Goal: Find specific page/section: Find specific page/section

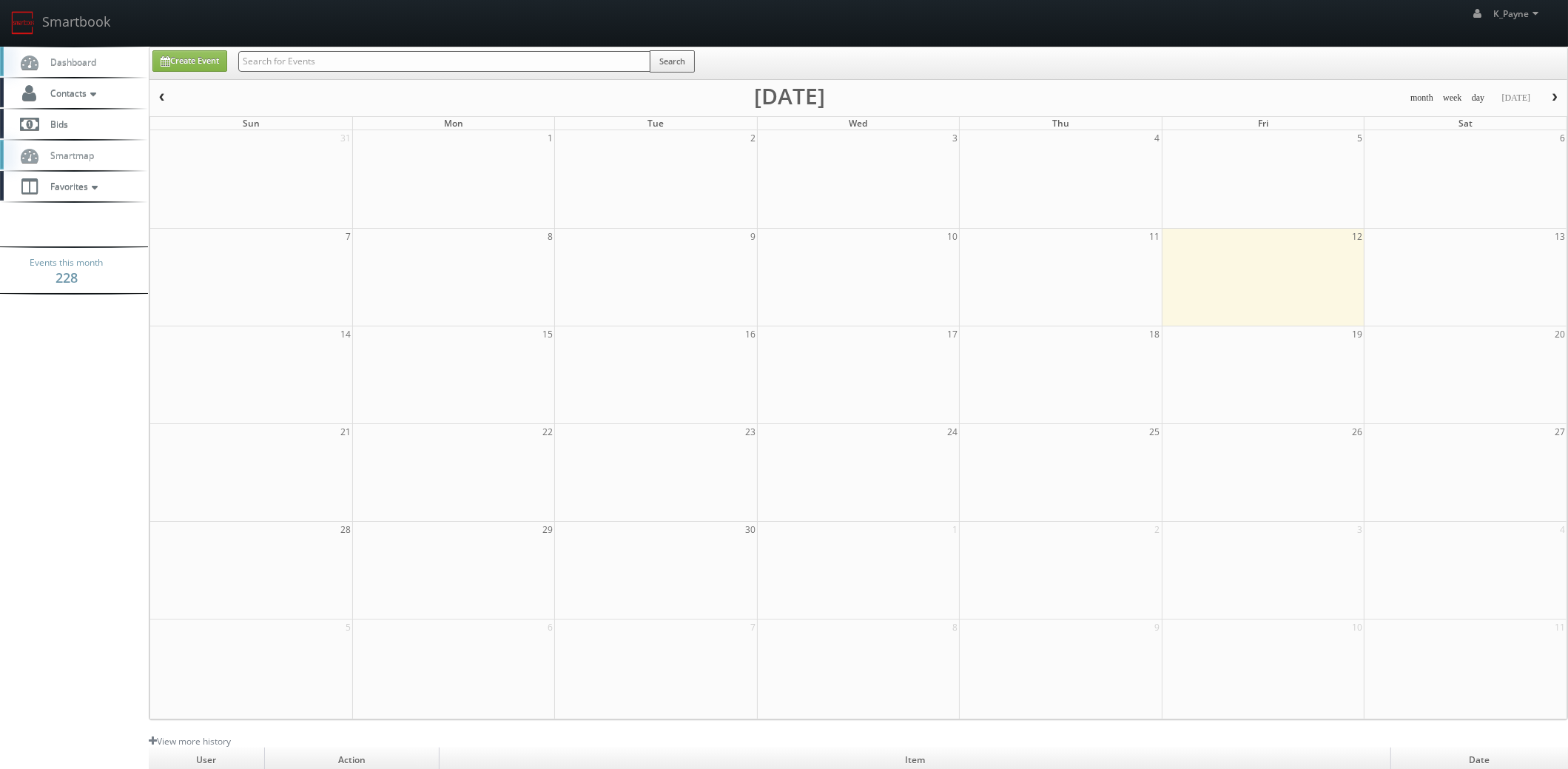
click at [255, 62] on input "text" at bounding box center [444, 61] width 412 height 20
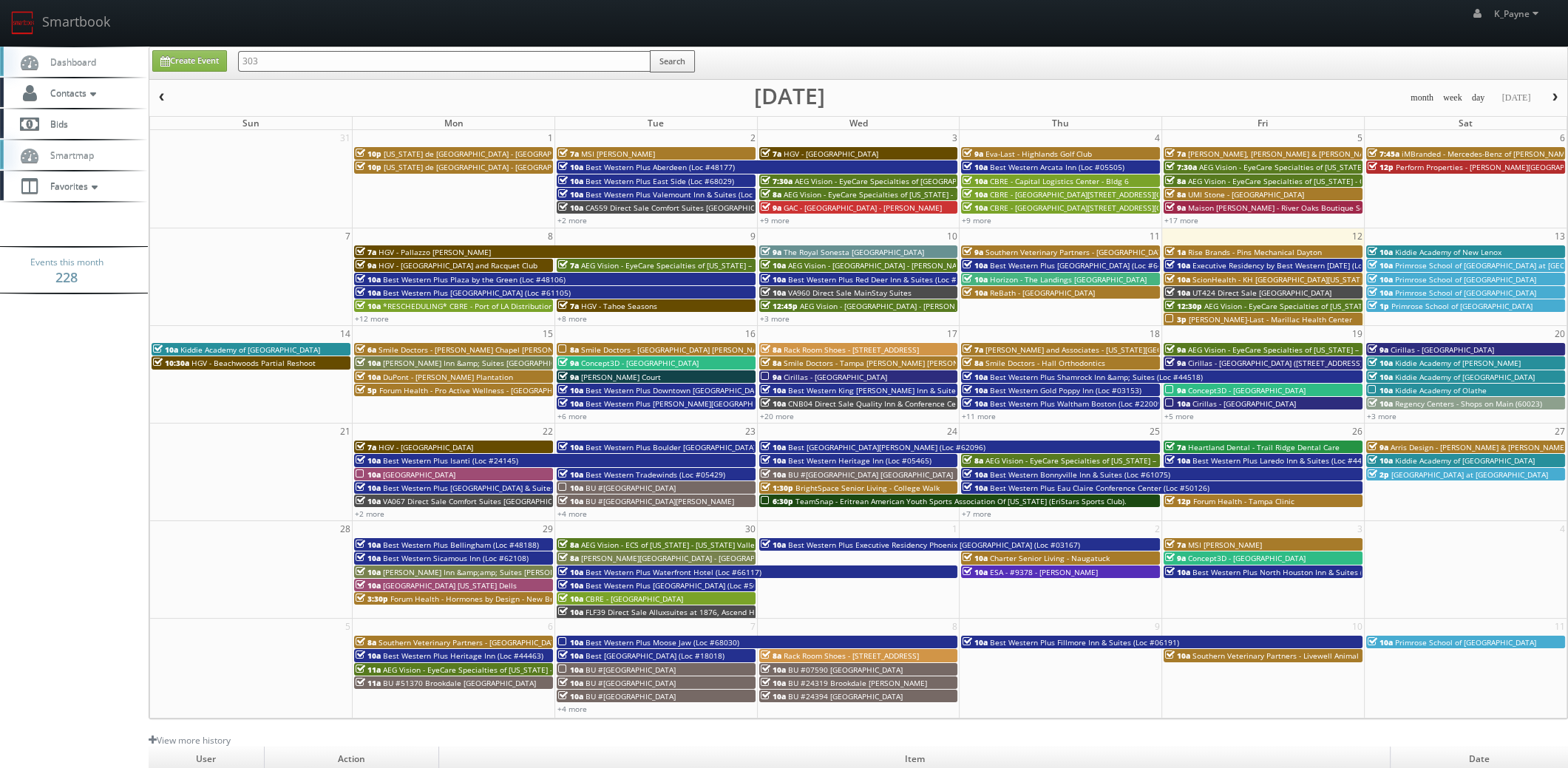
type input "303"
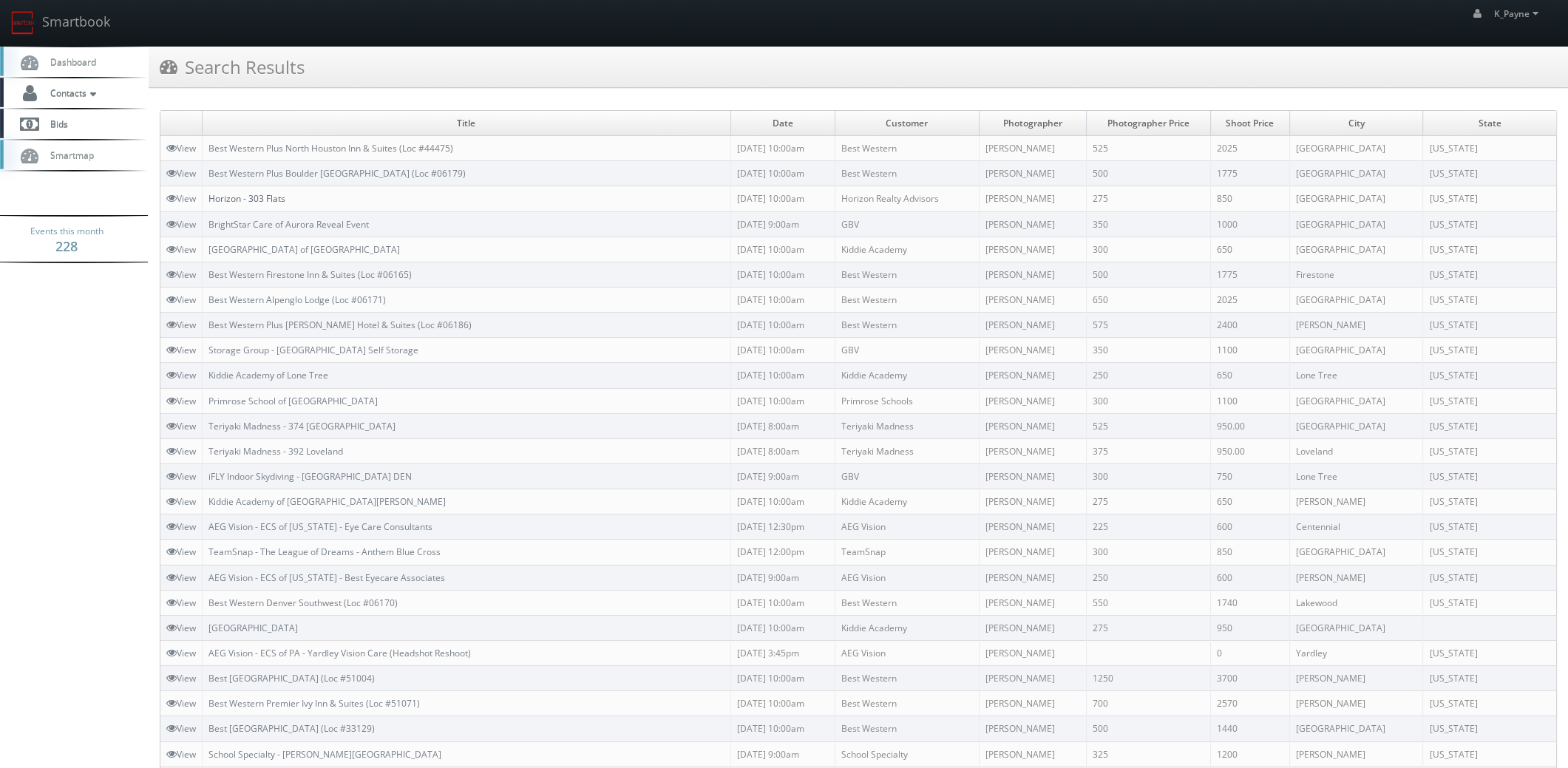
click at [277, 194] on link "Horizon - 303 Flats" at bounding box center [247, 198] width 77 height 13
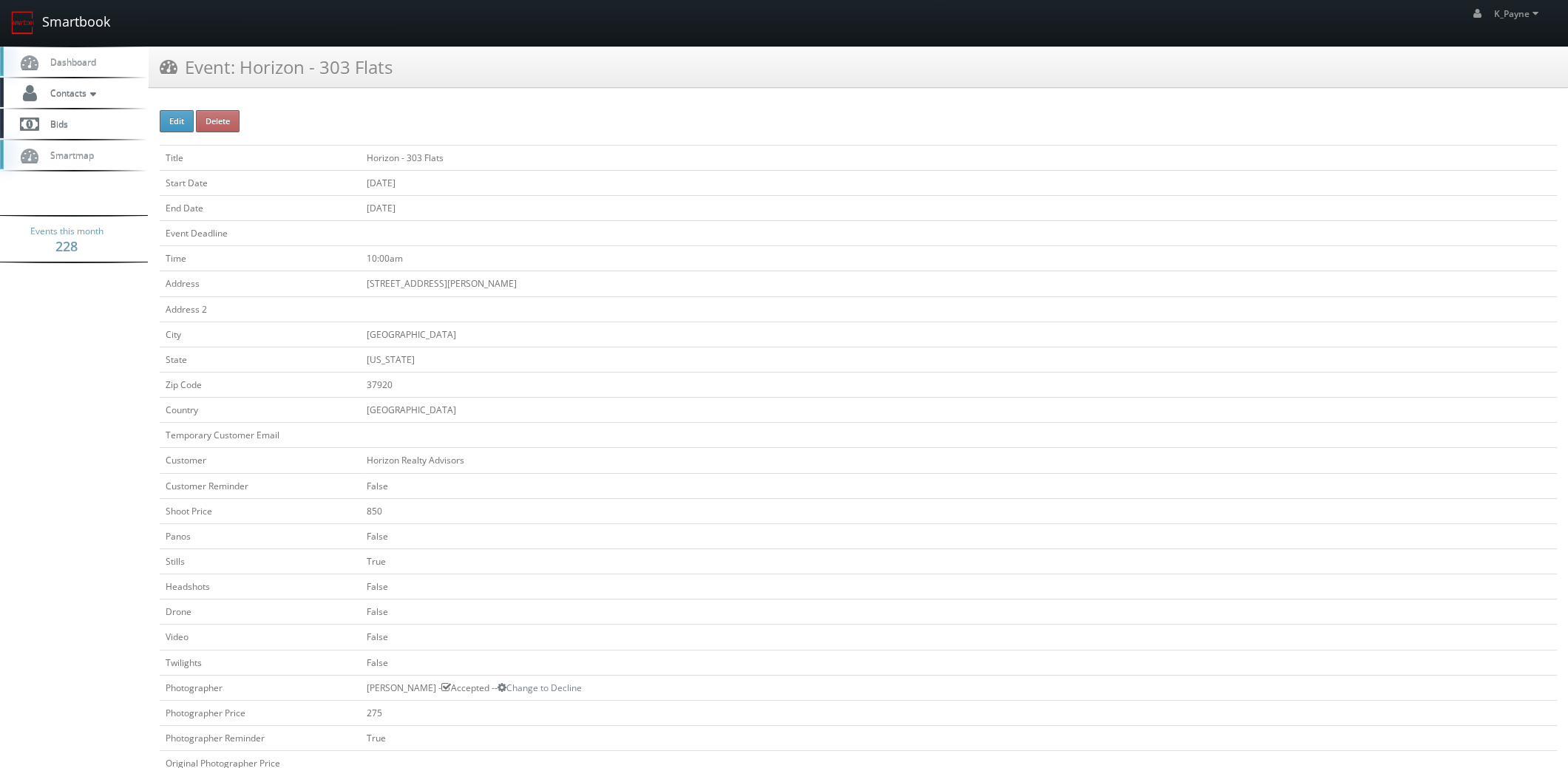
click at [74, 20] on link "Smartbook" at bounding box center [60, 23] width 121 height 46
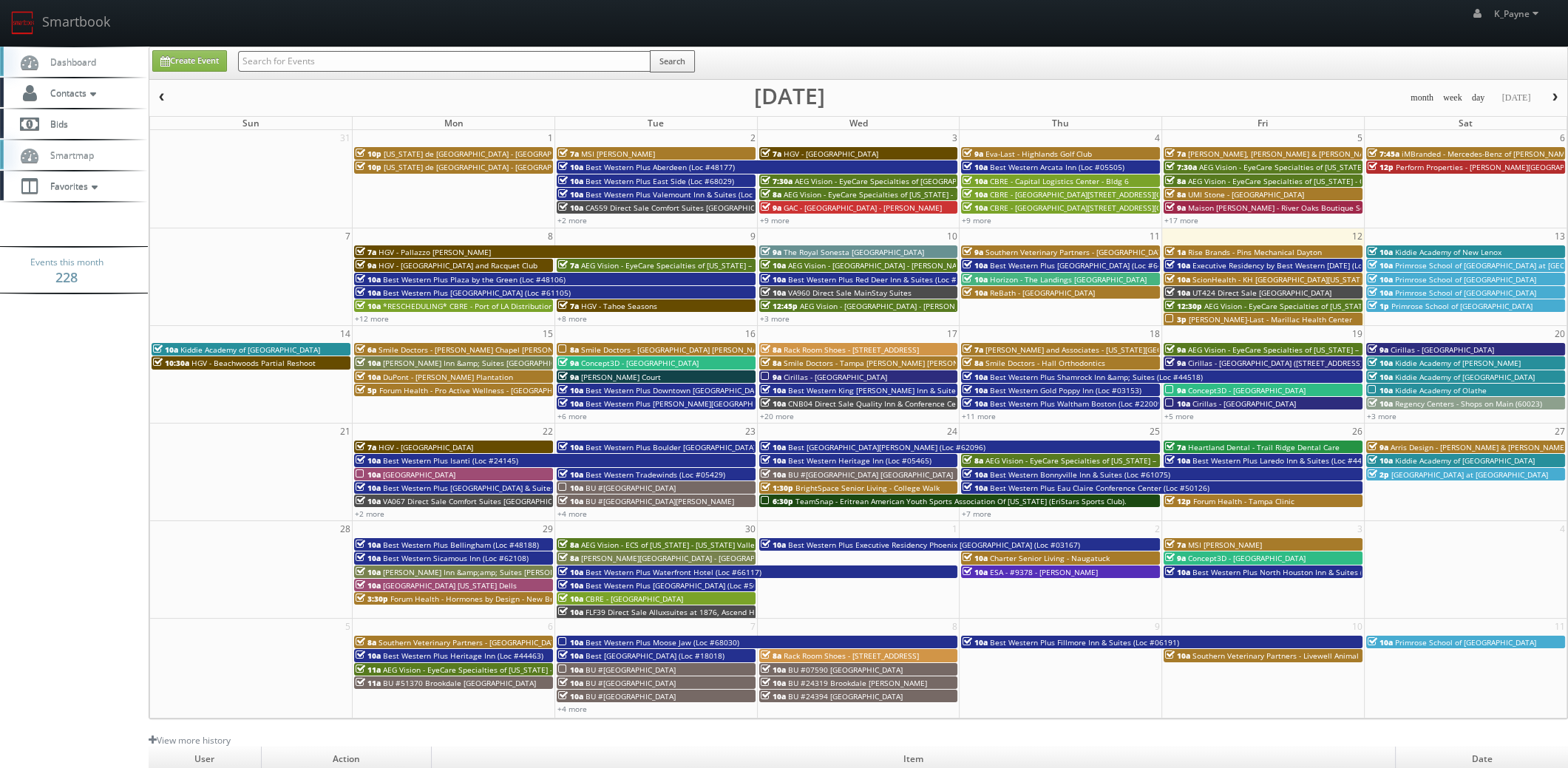
drag, startPoint x: 0, startPoint y: 0, endPoint x: 274, endPoint y: 63, distance: 281.1
click at [274, 63] on input "text" at bounding box center [445, 60] width 413 height 20
type input "palazzo"
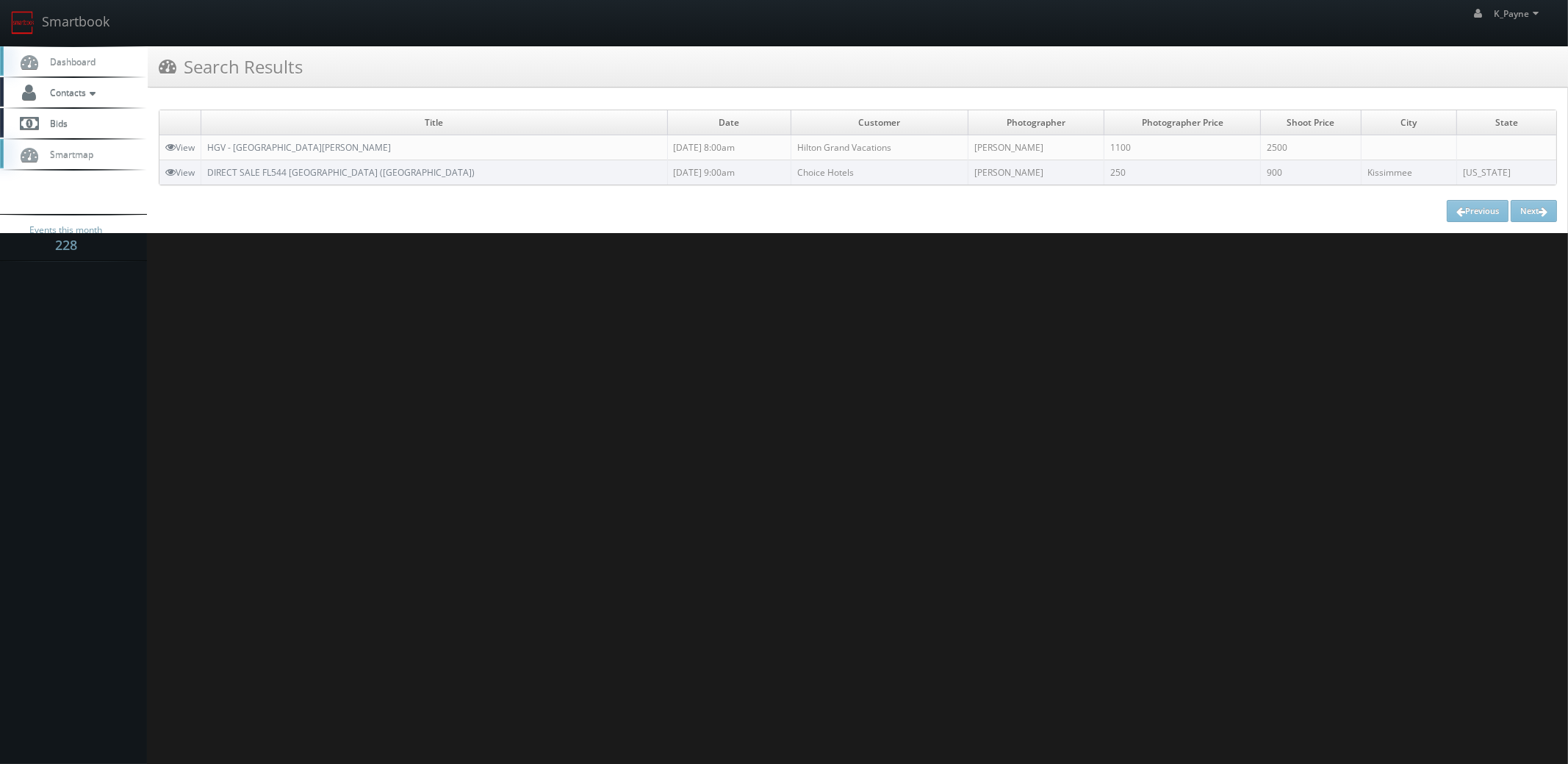
click at [840, 264] on html "Smartbook Toggle Side Navigation Toggle Top Navigation K_Payne K_Payne Profile …" at bounding box center [784, 382] width 1568 height 764
click at [652, 279] on html "Smartbook Toggle Side Navigation Toggle Top Navigation K_Payne K_Payne Profile …" at bounding box center [784, 382] width 1568 height 764
click at [83, 19] on link "Smartbook" at bounding box center [60, 23] width 120 height 46
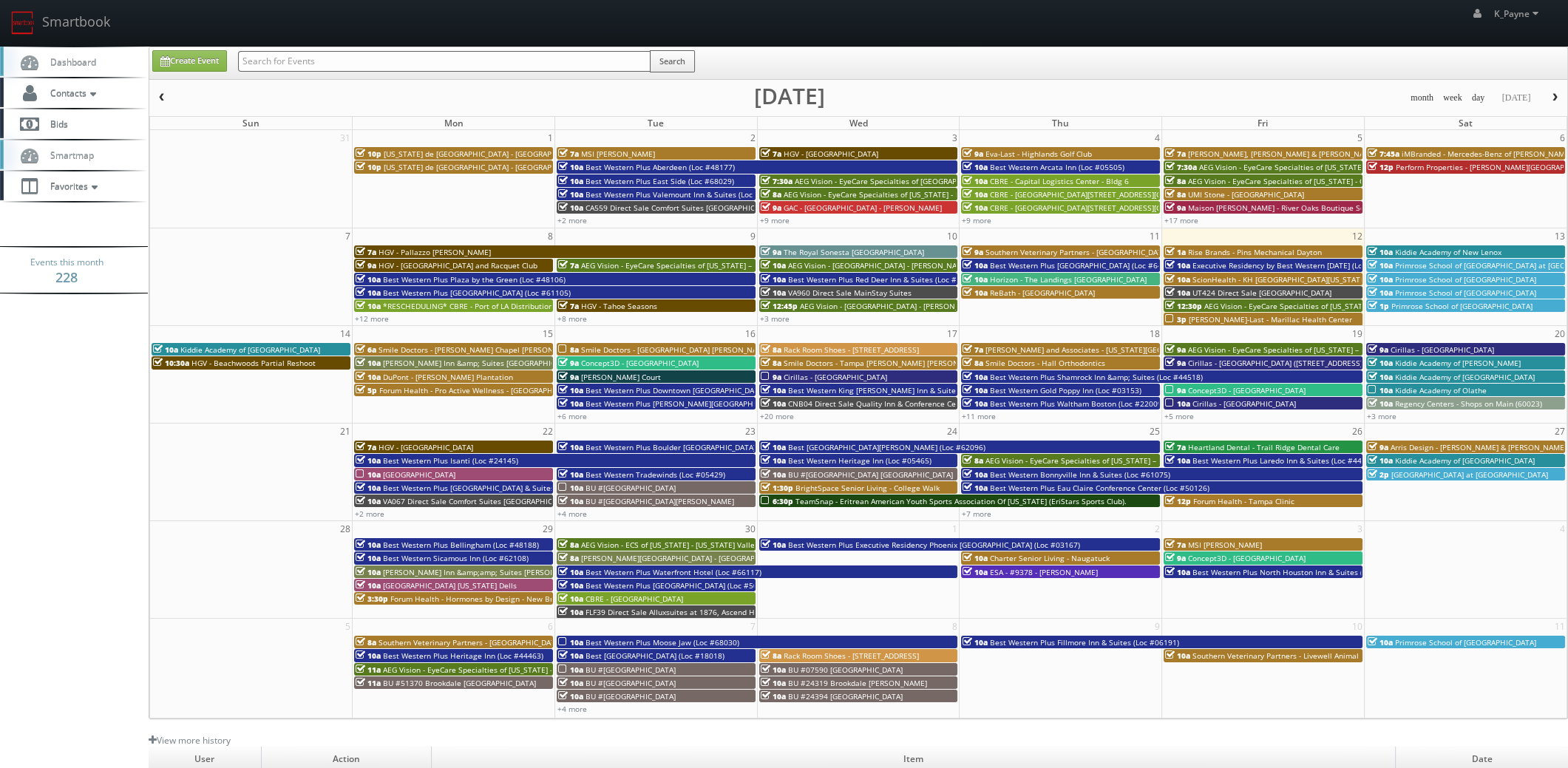
drag, startPoint x: 0, startPoint y: 0, endPoint x: 328, endPoint y: 61, distance: 333.6
click at [328, 61] on input "text" at bounding box center [445, 60] width 413 height 20
type input "oaks"
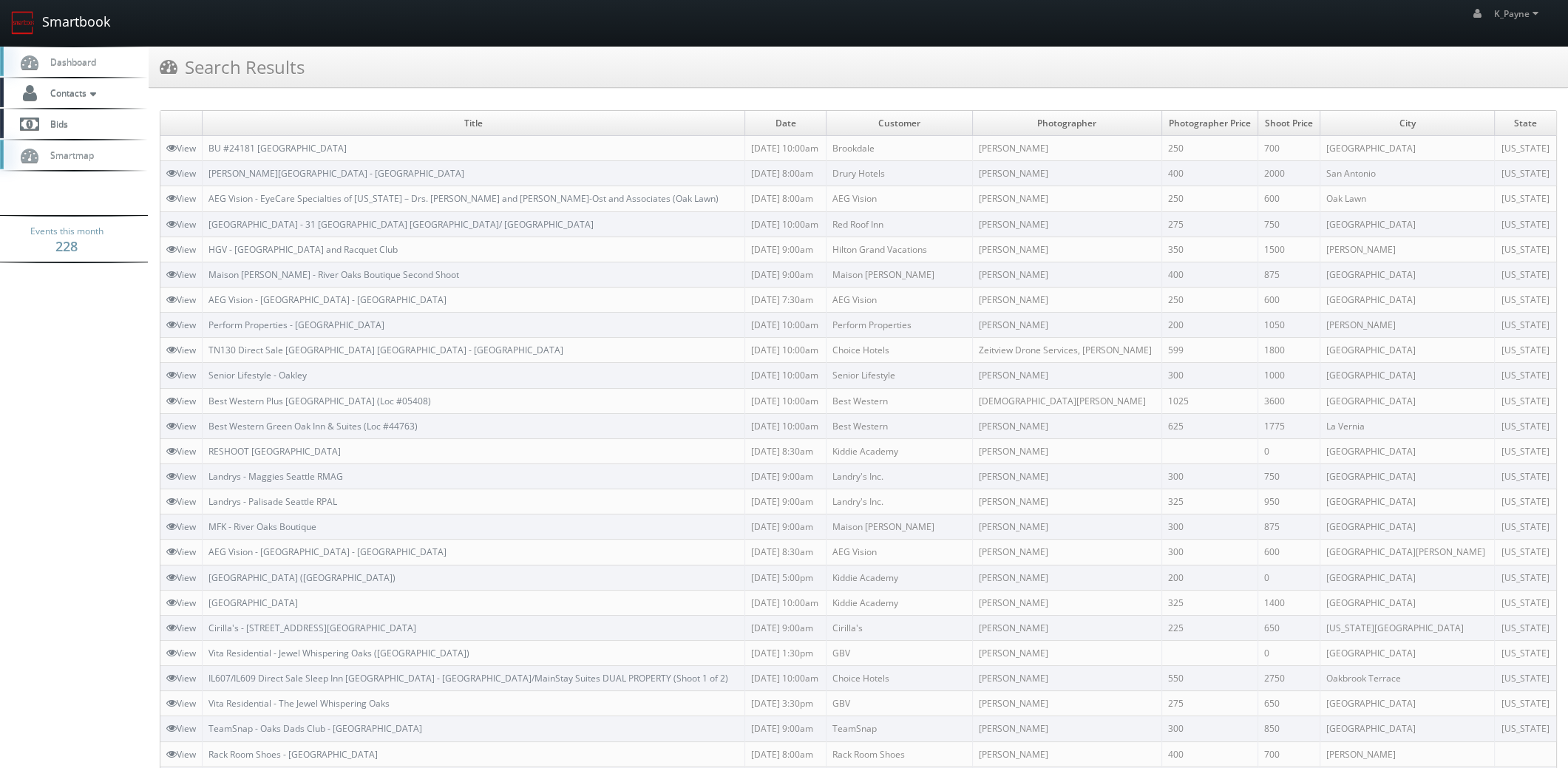
click at [11, 2] on link "Smartbook" at bounding box center [60, 23] width 121 height 46
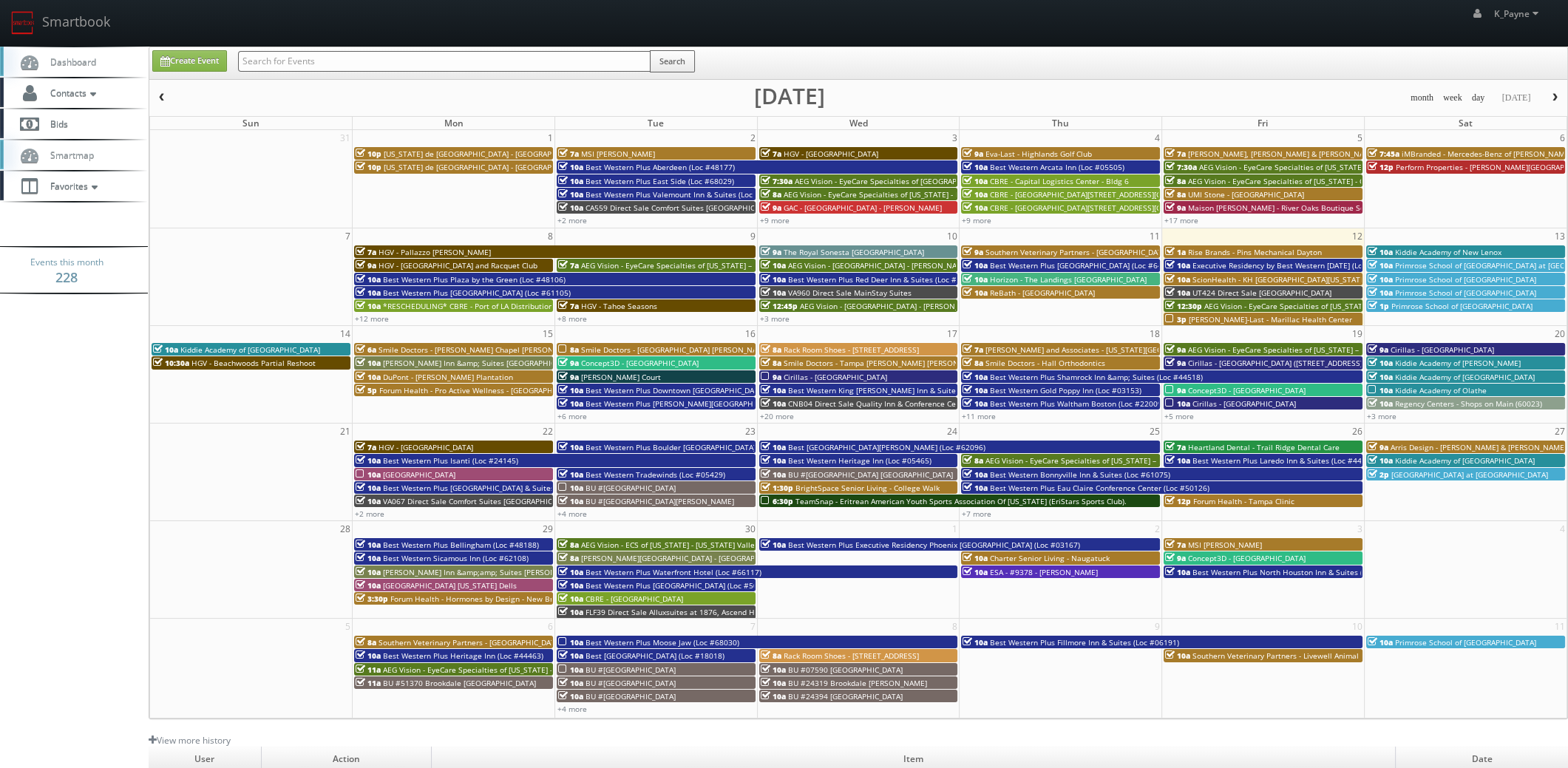
click at [325, 64] on input "text" at bounding box center [445, 60] width 413 height 20
type input "riviera"
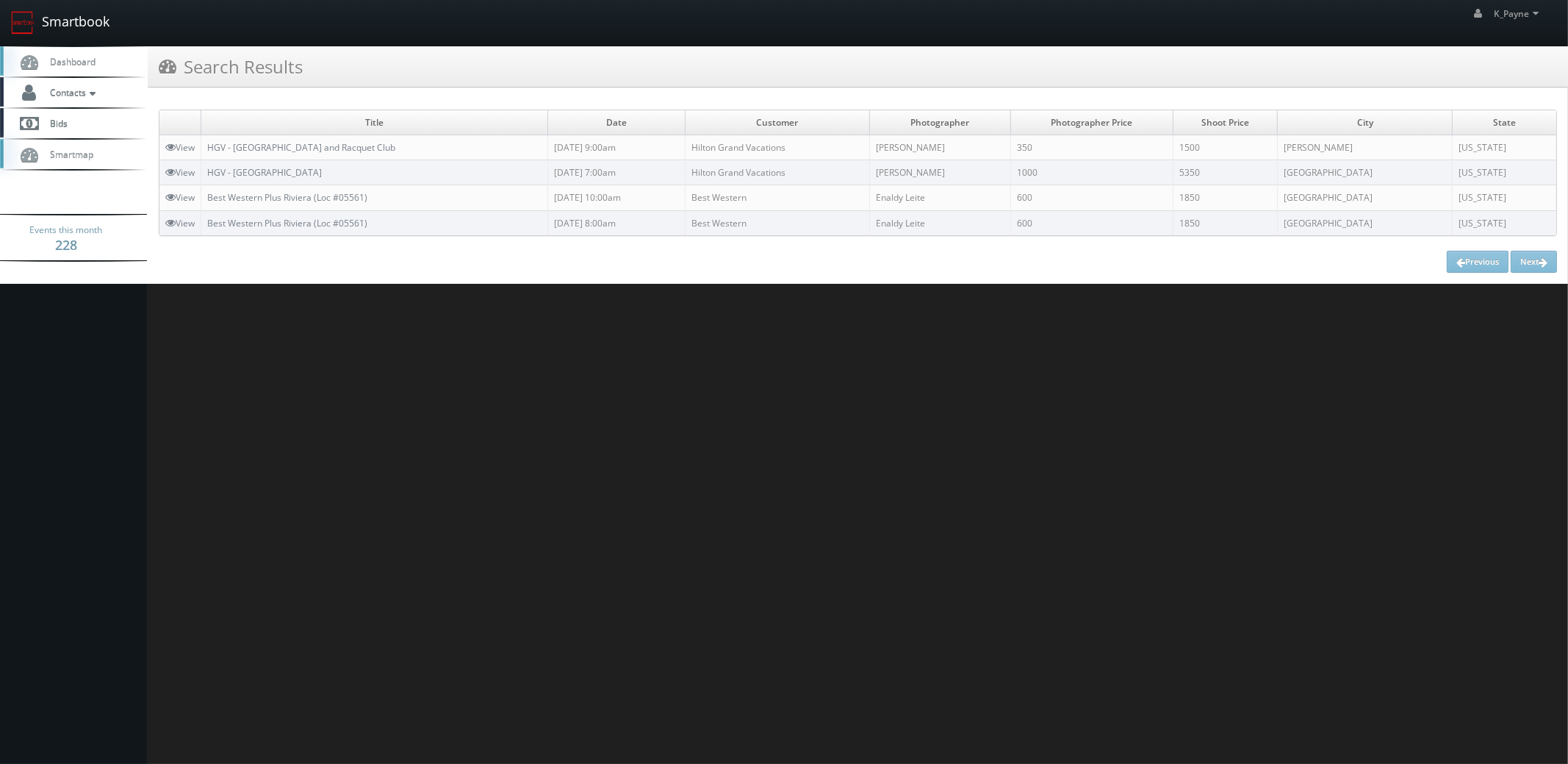
click at [74, 29] on link "Smartbook" at bounding box center [60, 23] width 120 height 46
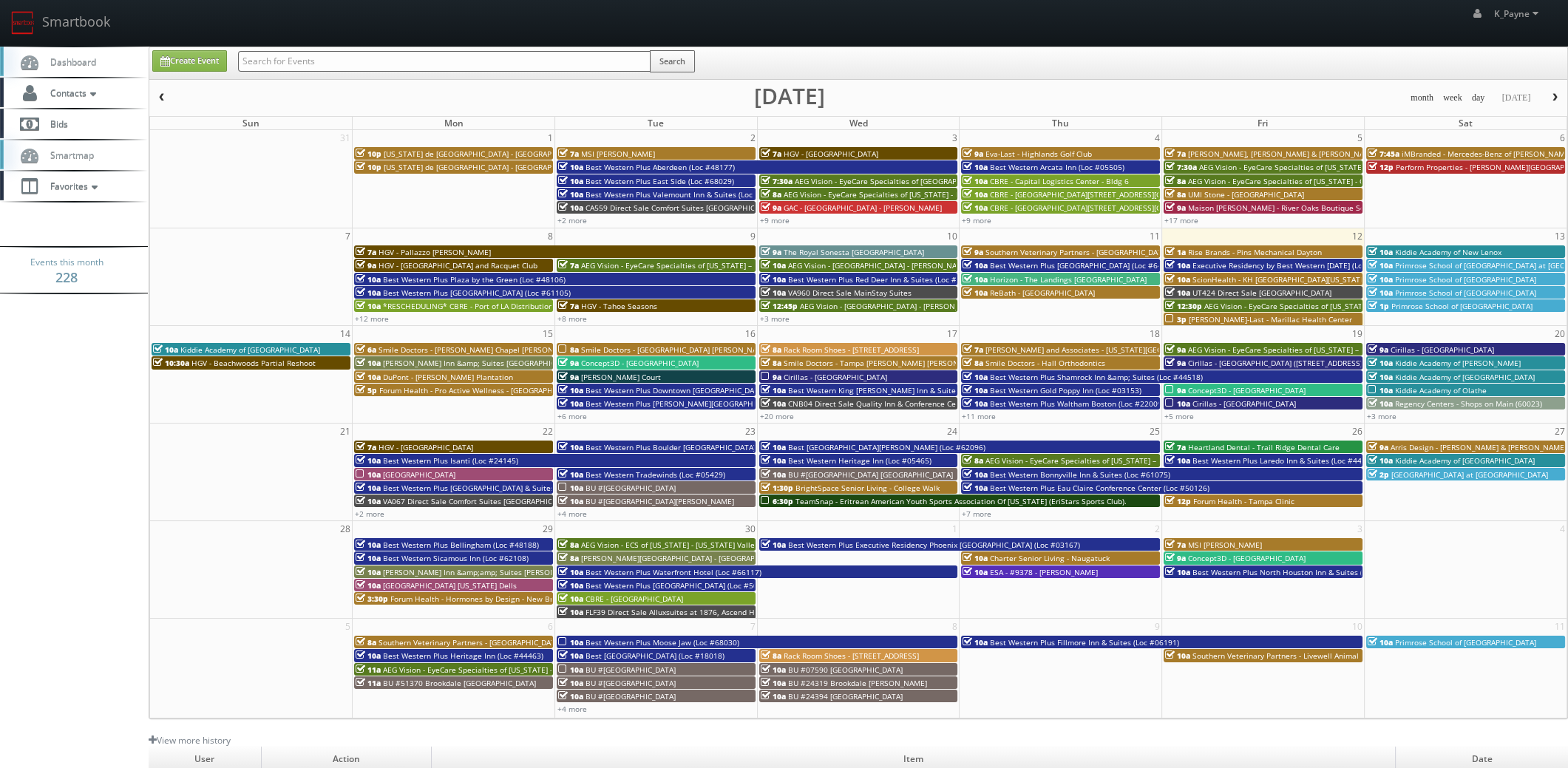
click at [293, 58] on input "text" at bounding box center [445, 60] width 413 height 20
type input "a"
type input "st. anthony"
